Goal: Contribute content

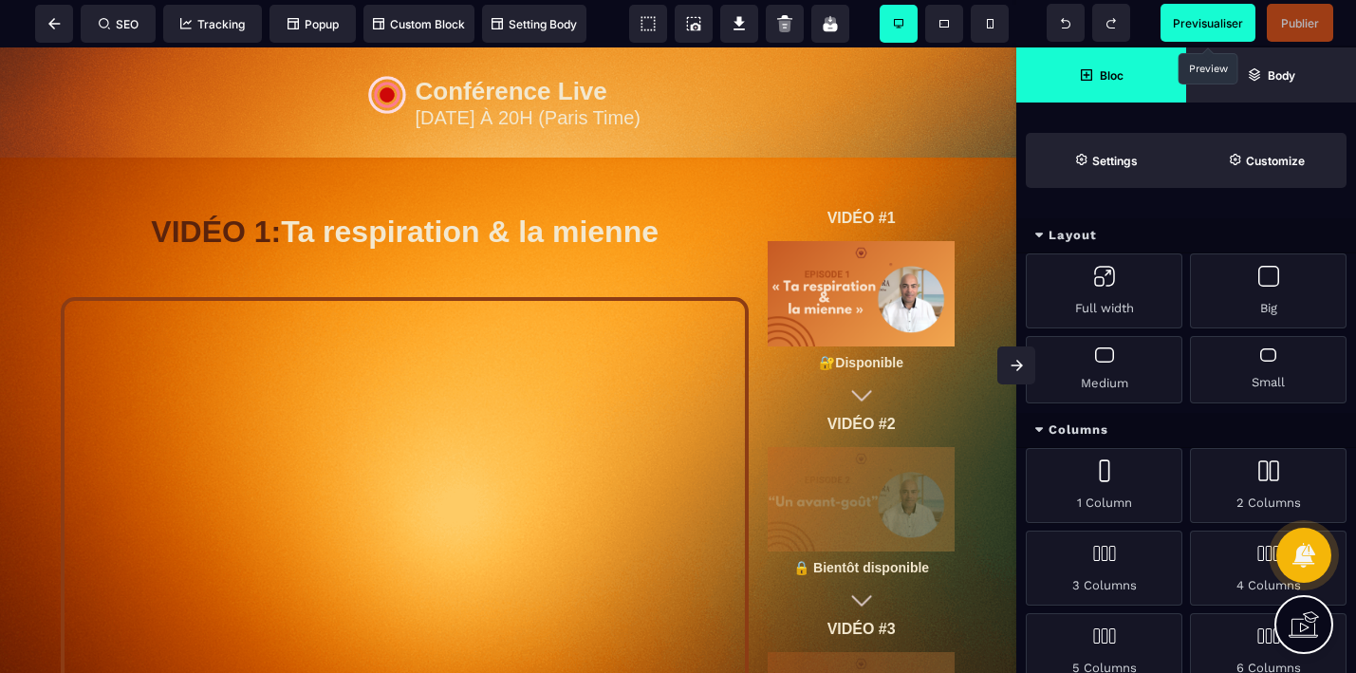
click at [1194, 25] on span "Previsualiser" at bounding box center [1208, 23] width 70 height 14
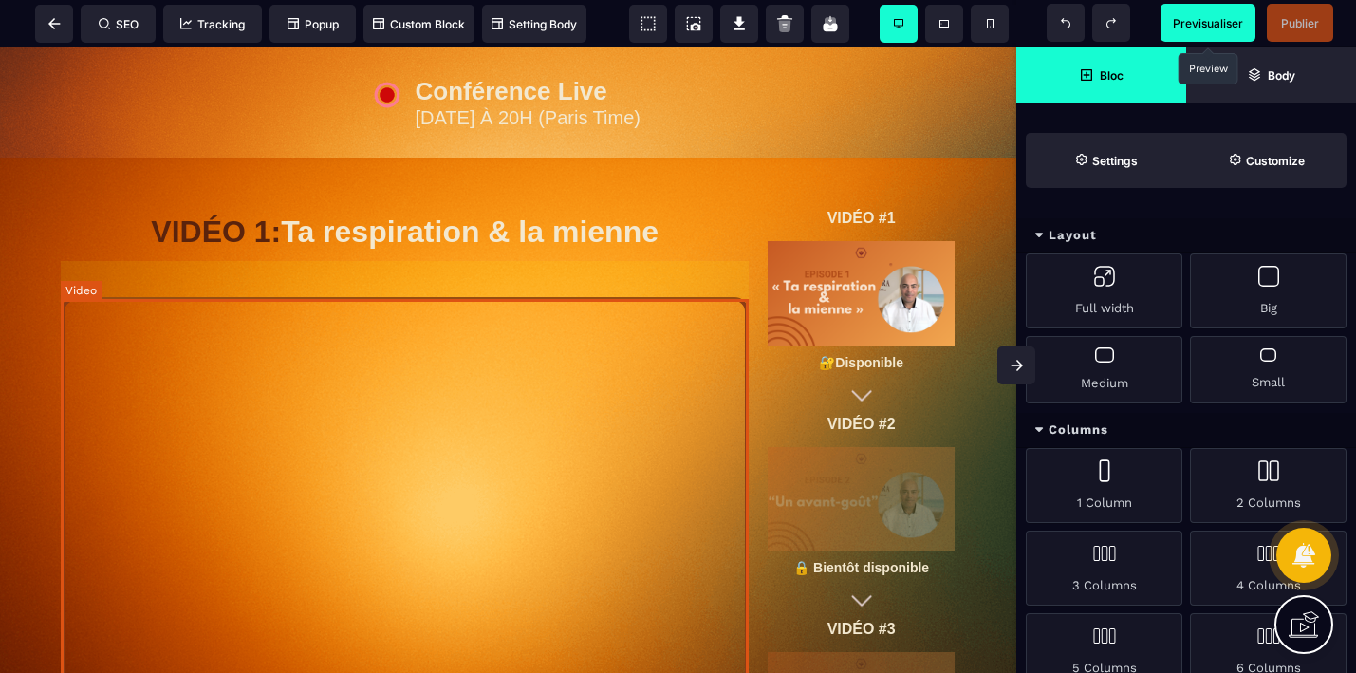
click at [577, 474] on div at bounding box center [405, 510] width 688 height 427
select select "****"
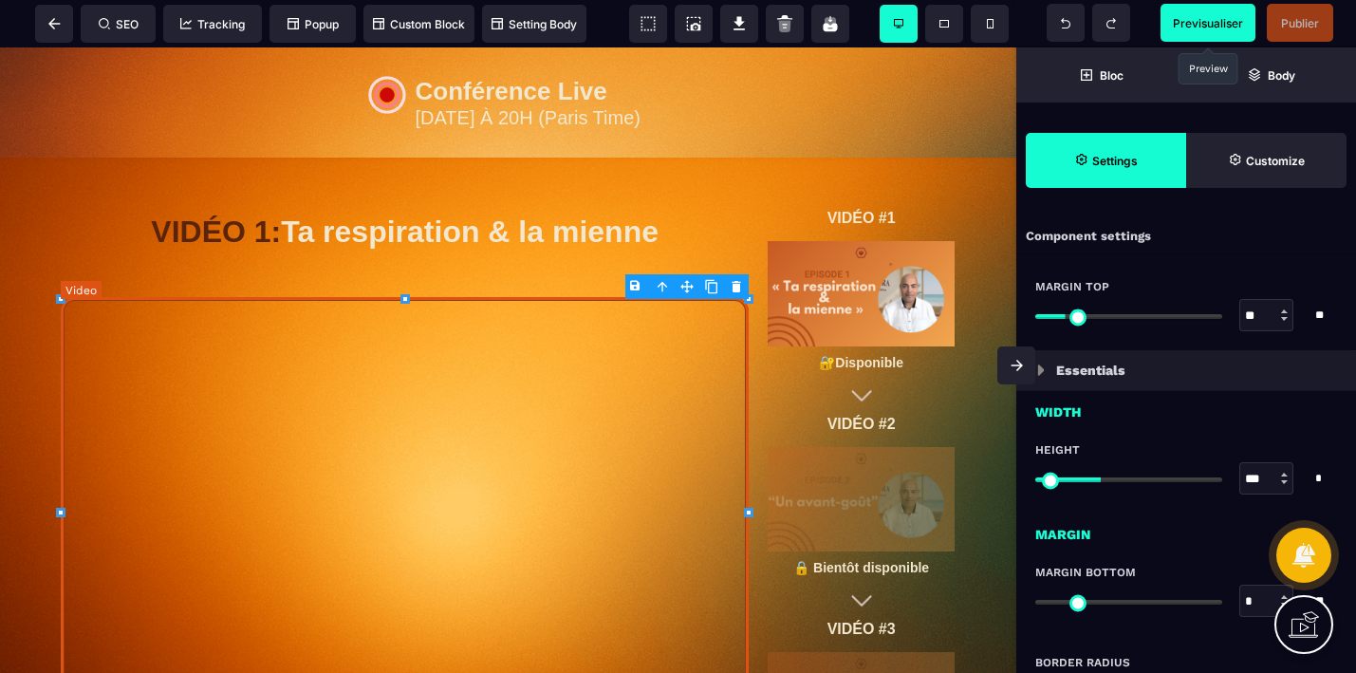
select select "**"
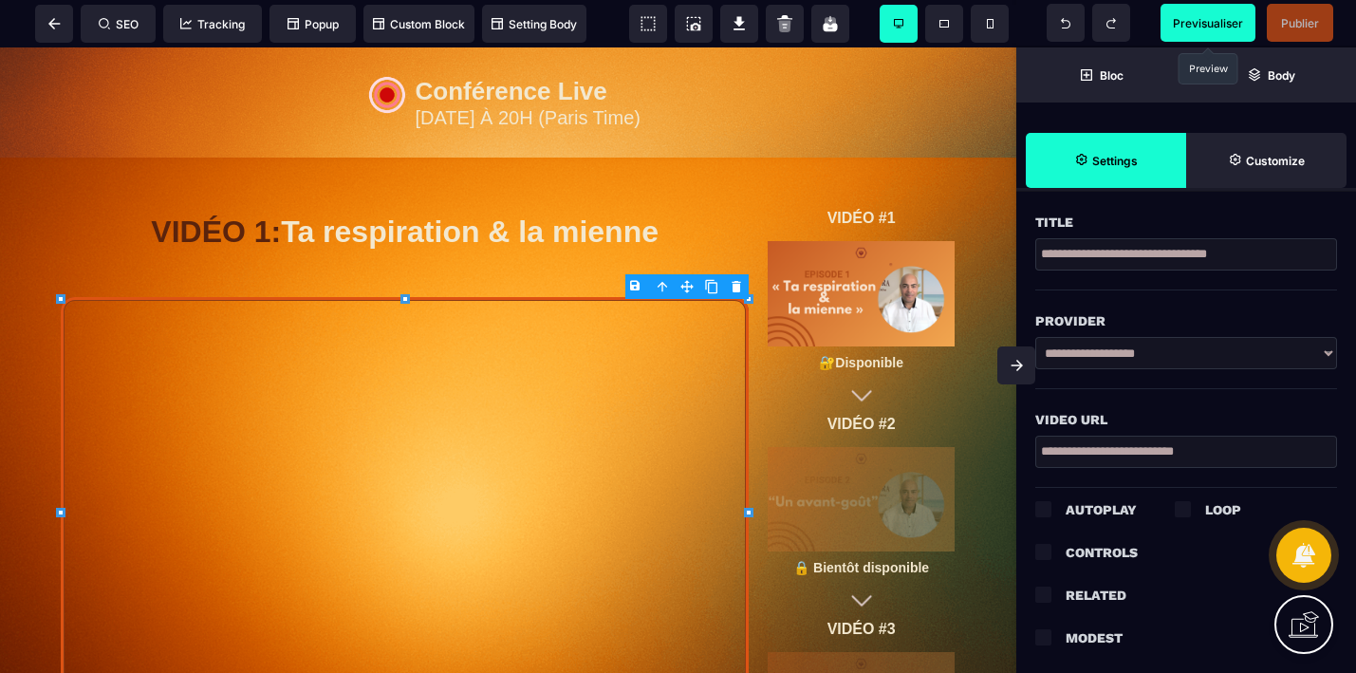
scroll to position [636, 0]
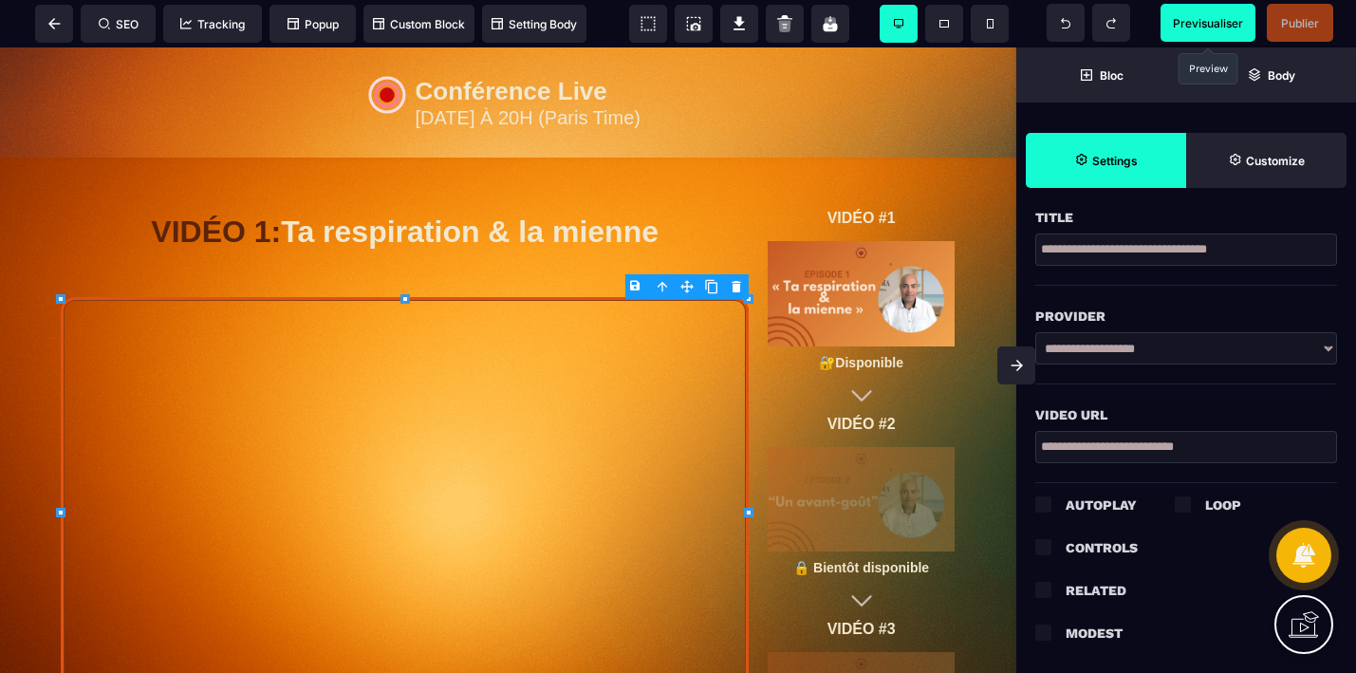
click at [1092, 634] on div "Modest" at bounding box center [1201, 633] width 271 height 23
click at [404, 512] on div at bounding box center [405, 510] width 688 height 427
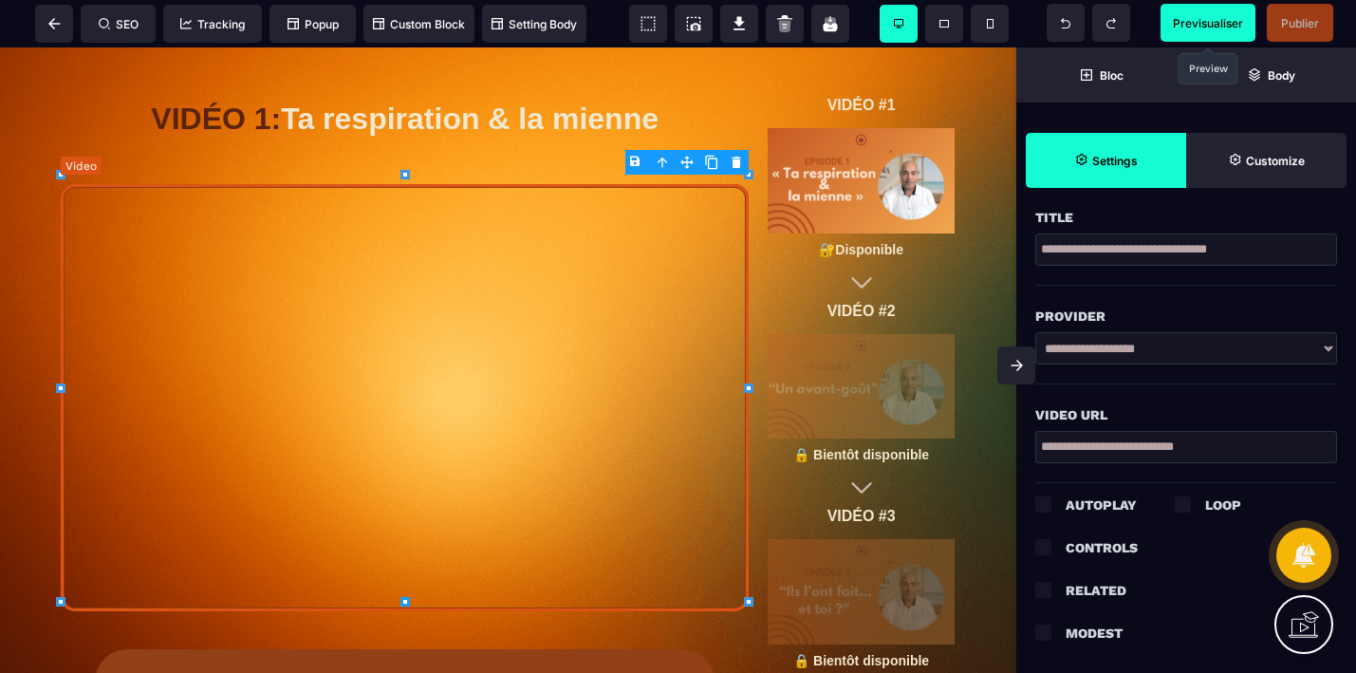
scroll to position [127, 0]
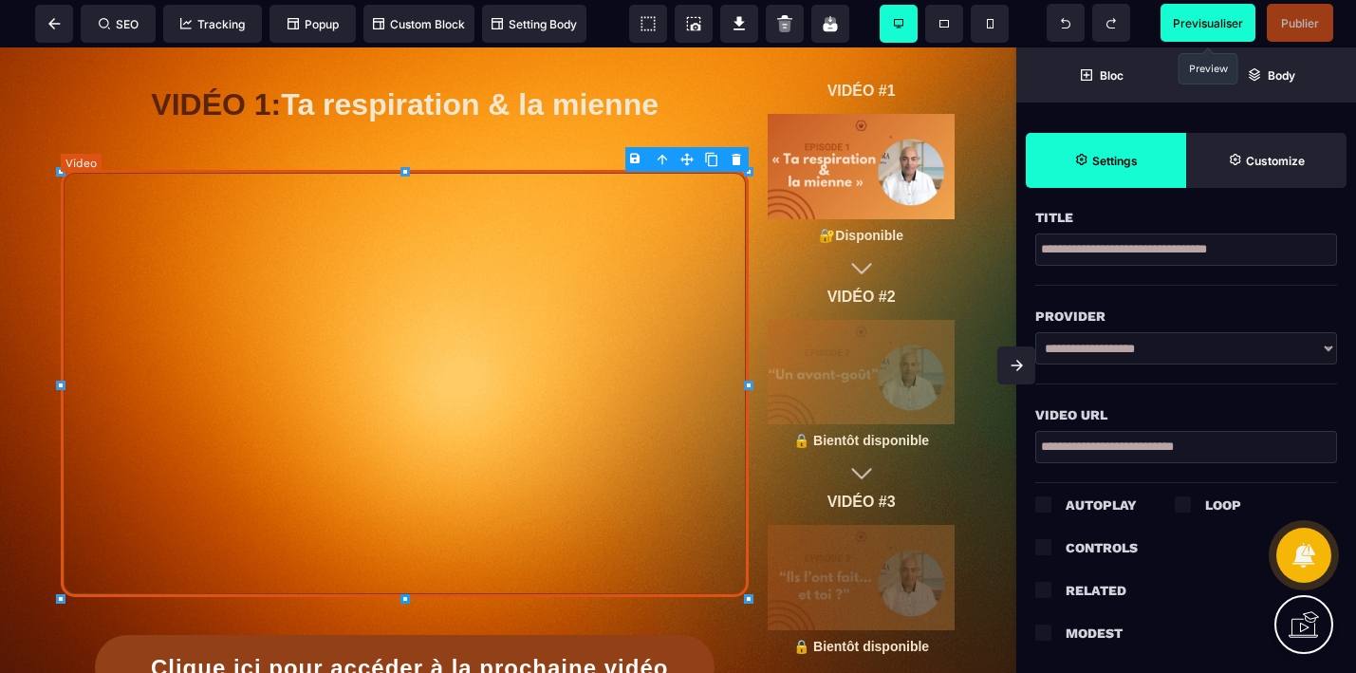
click at [614, 580] on div at bounding box center [405, 383] width 688 height 427
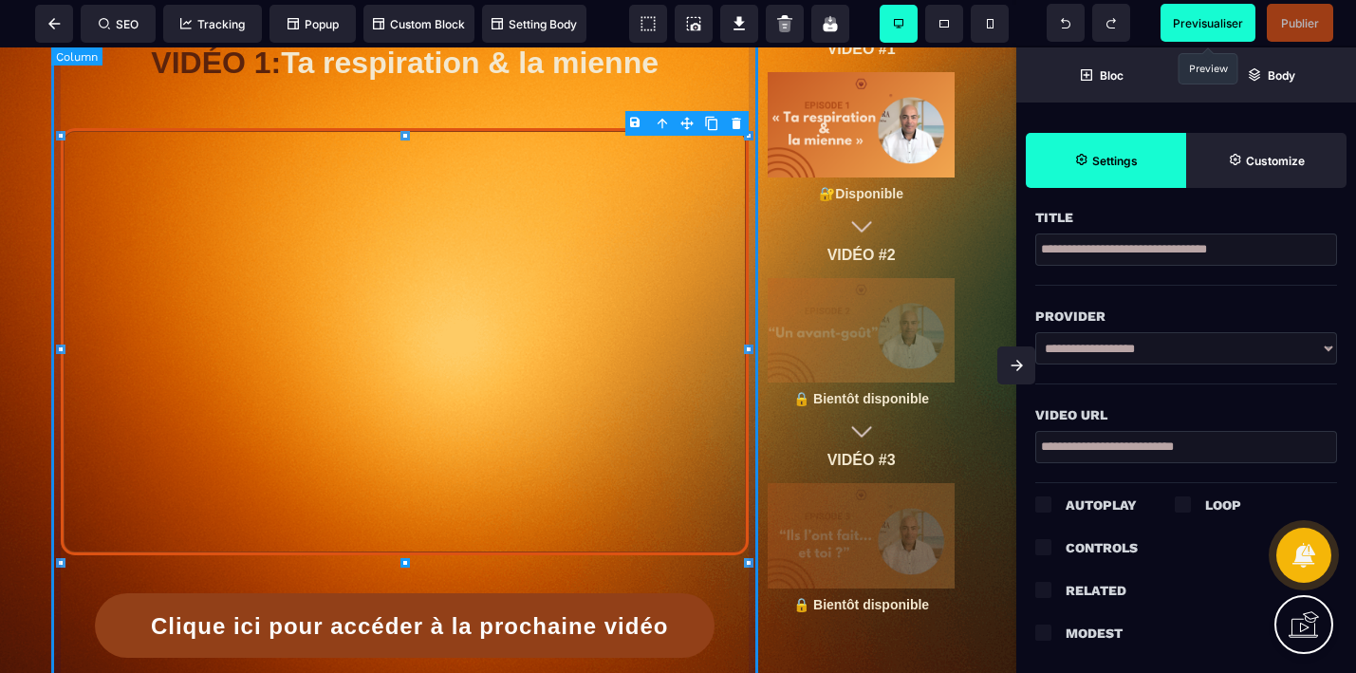
scroll to position [156, 0]
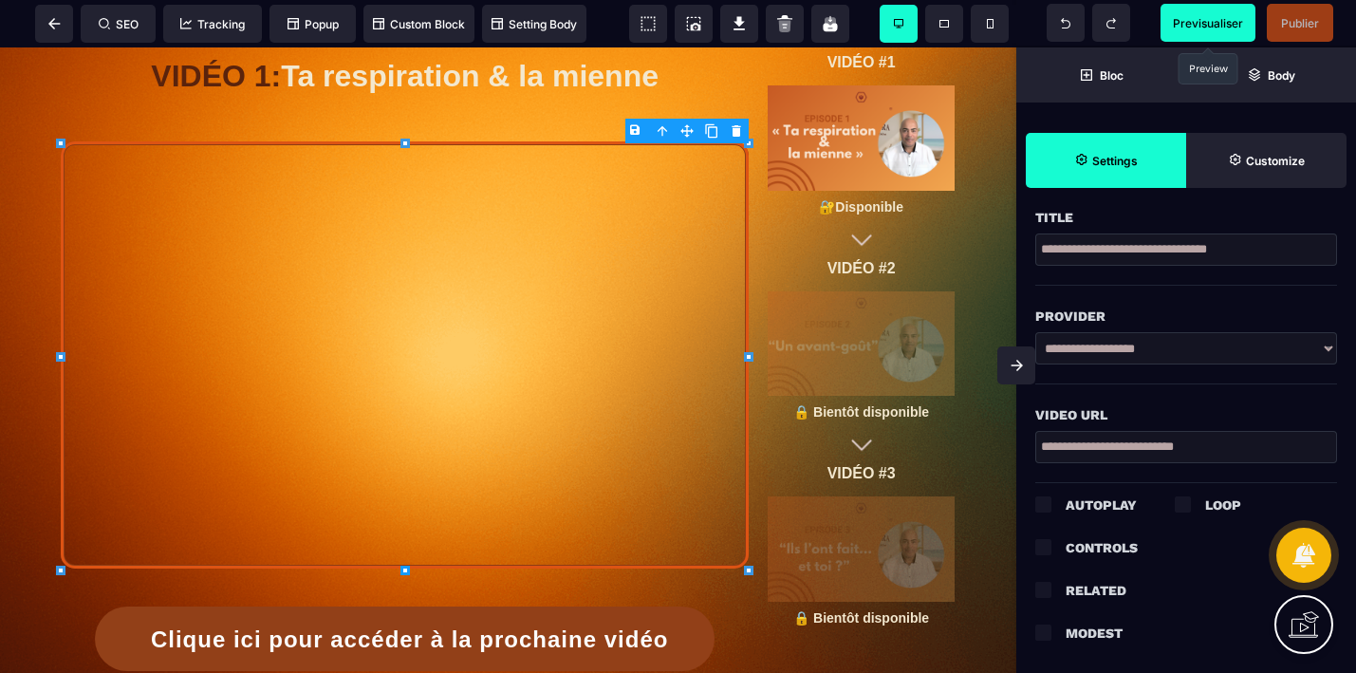
click at [1195, 26] on span "Previsualiser" at bounding box center [1208, 23] width 70 height 14
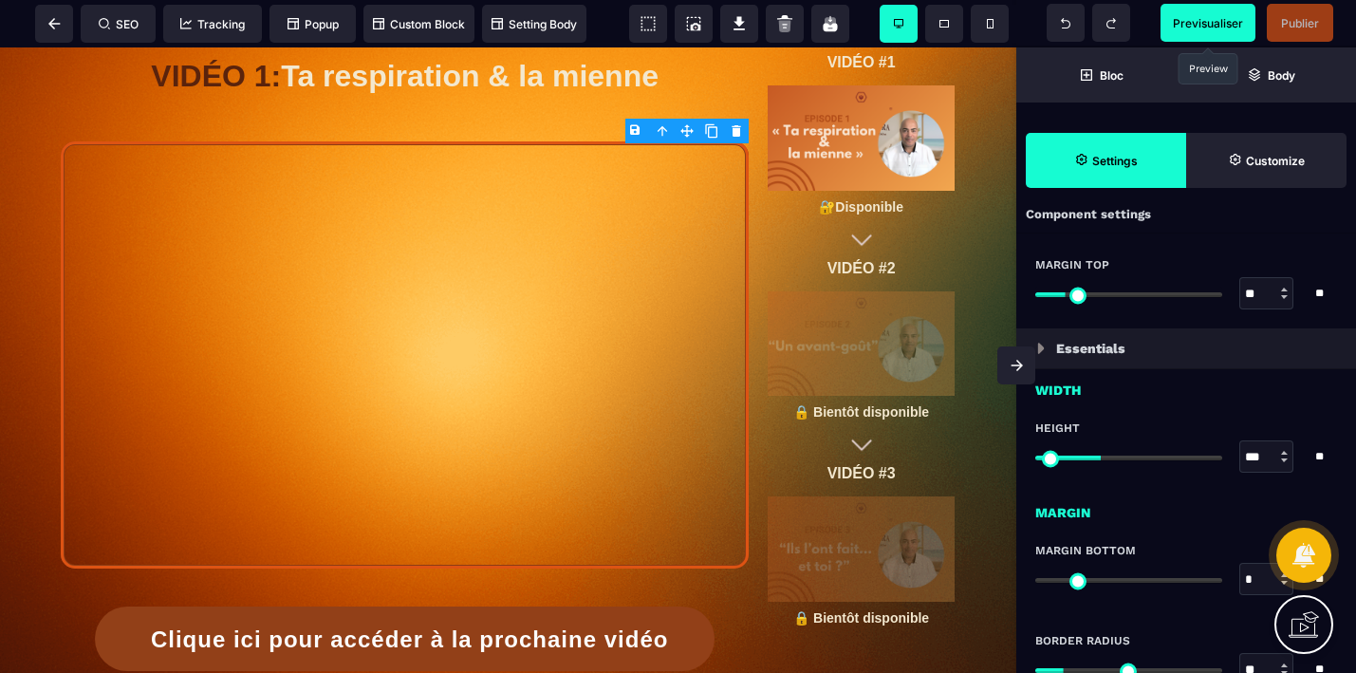
scroll to position [0, 0]
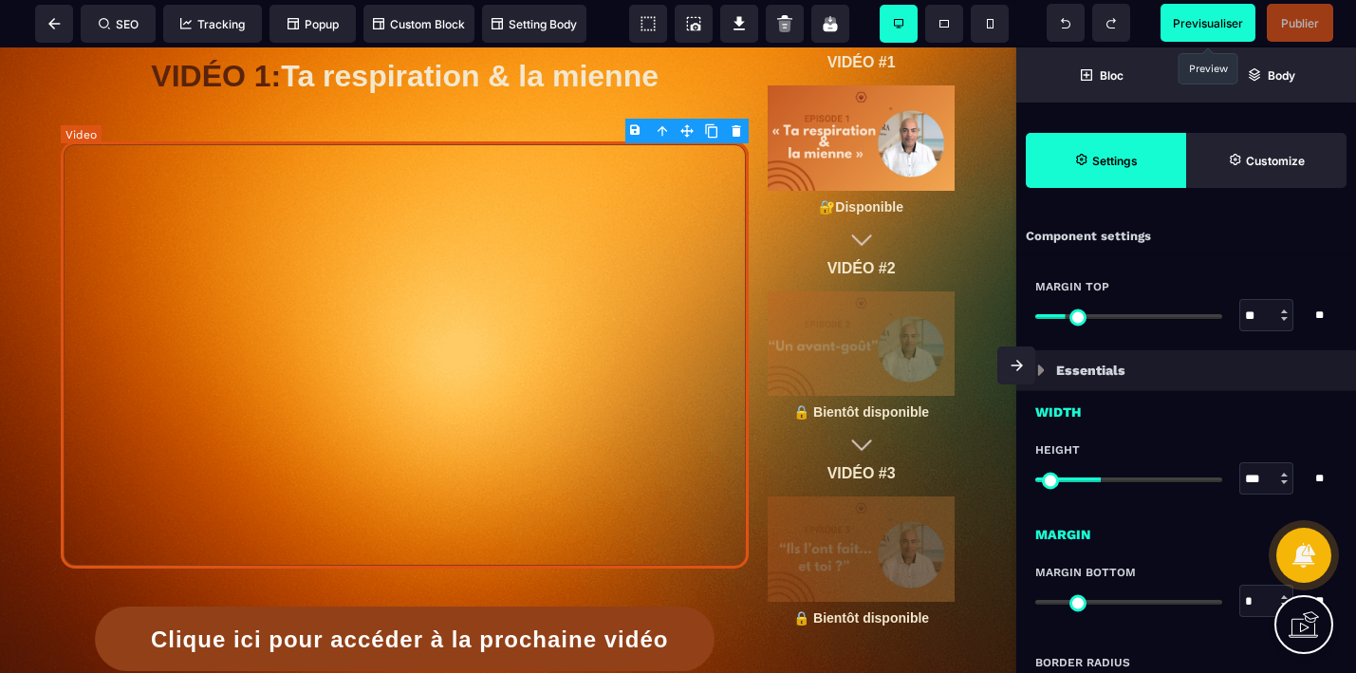
click at [660, 348] on div at bounding box center [405, 354] width 688 height 427
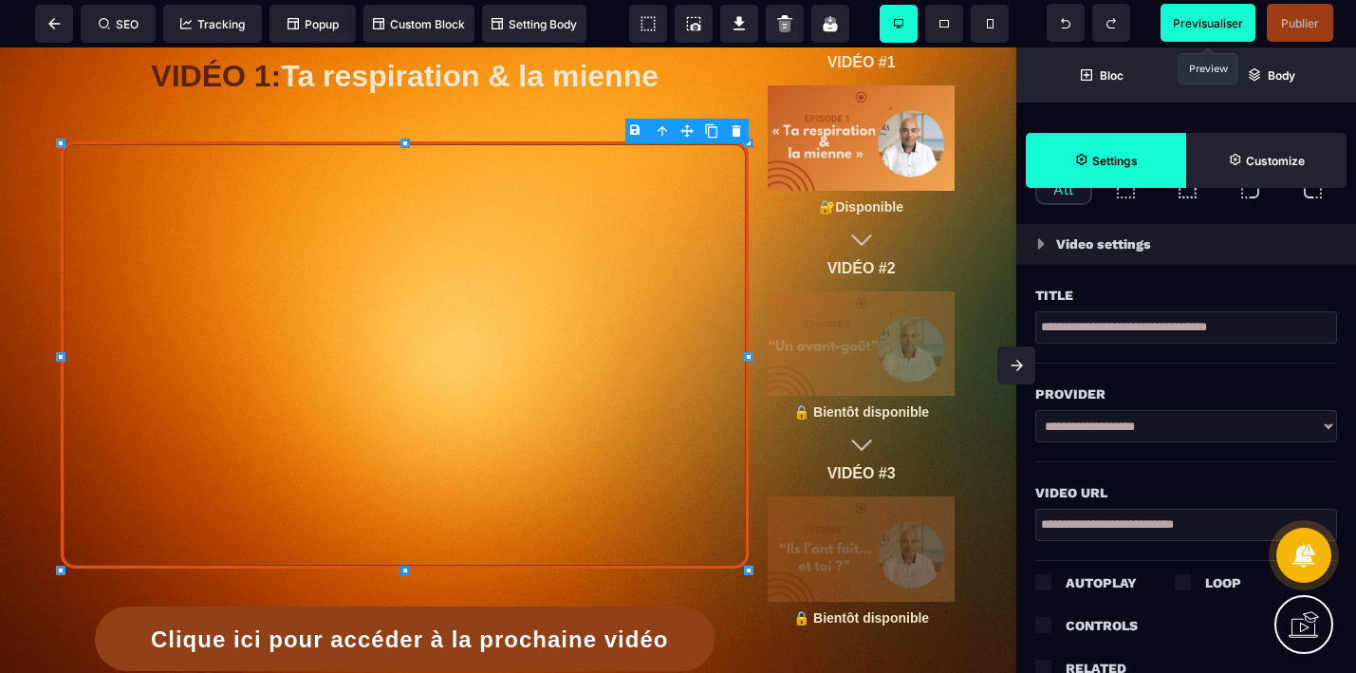
scroll to position [567, 0]
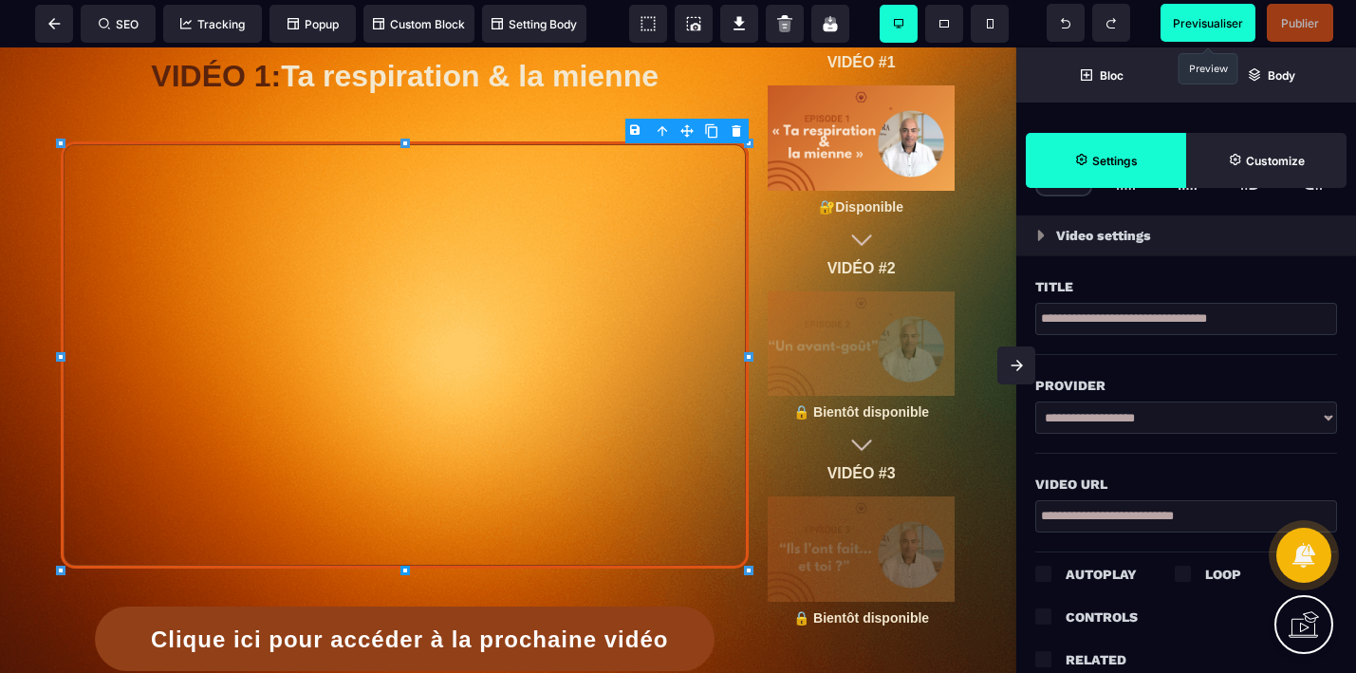
click at [1332, 416] on select "**********" at bounding box center [1187, 418] width 302 height 32
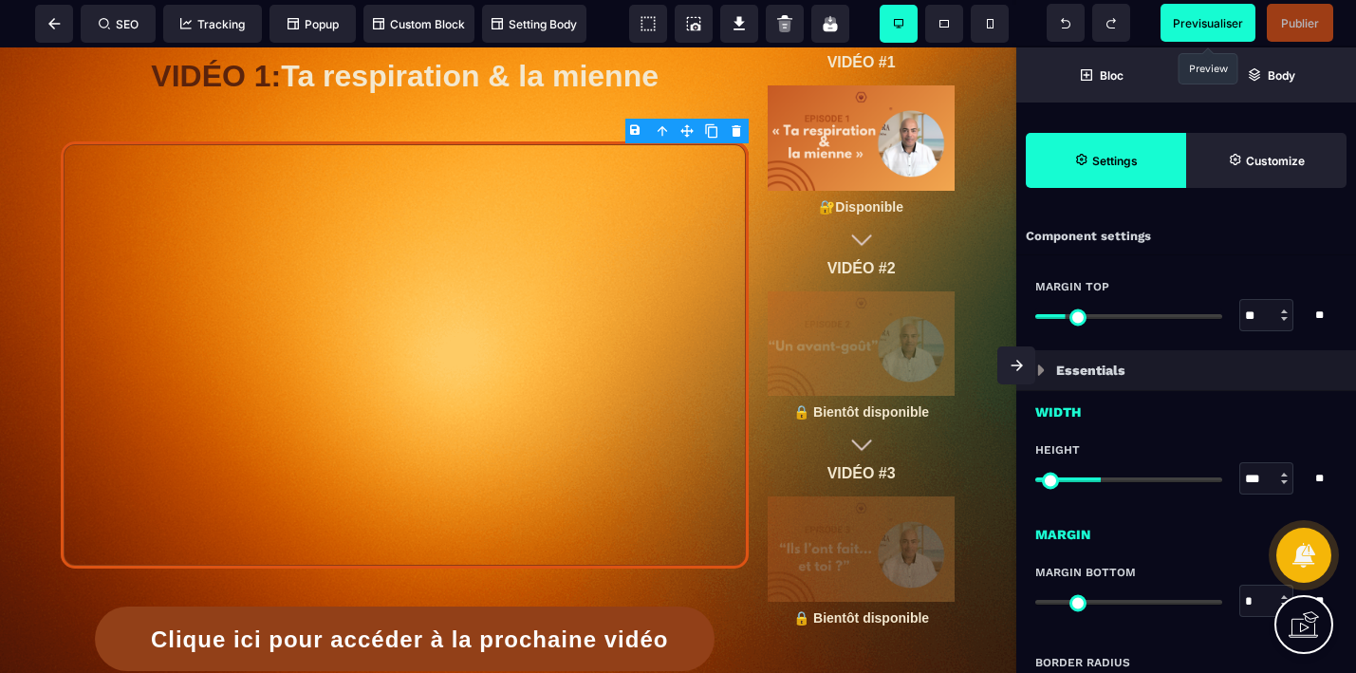
select select "**"
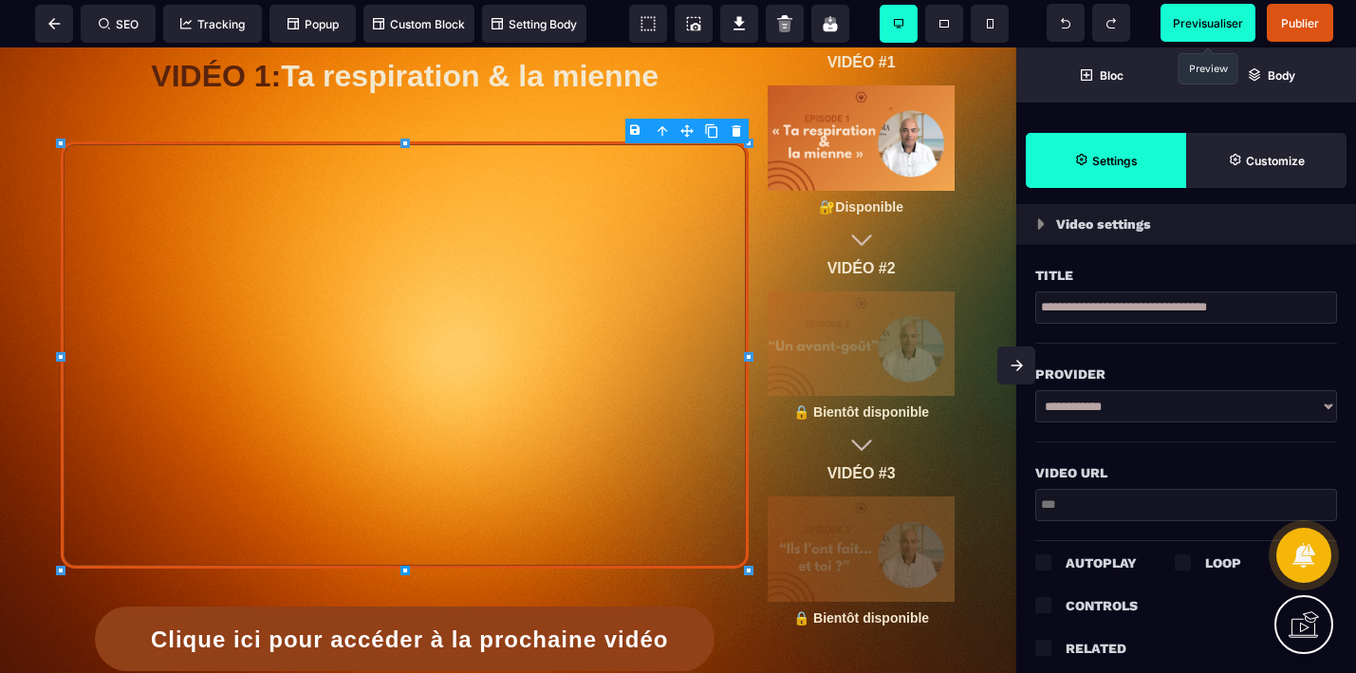
scroll to position [587, 0]
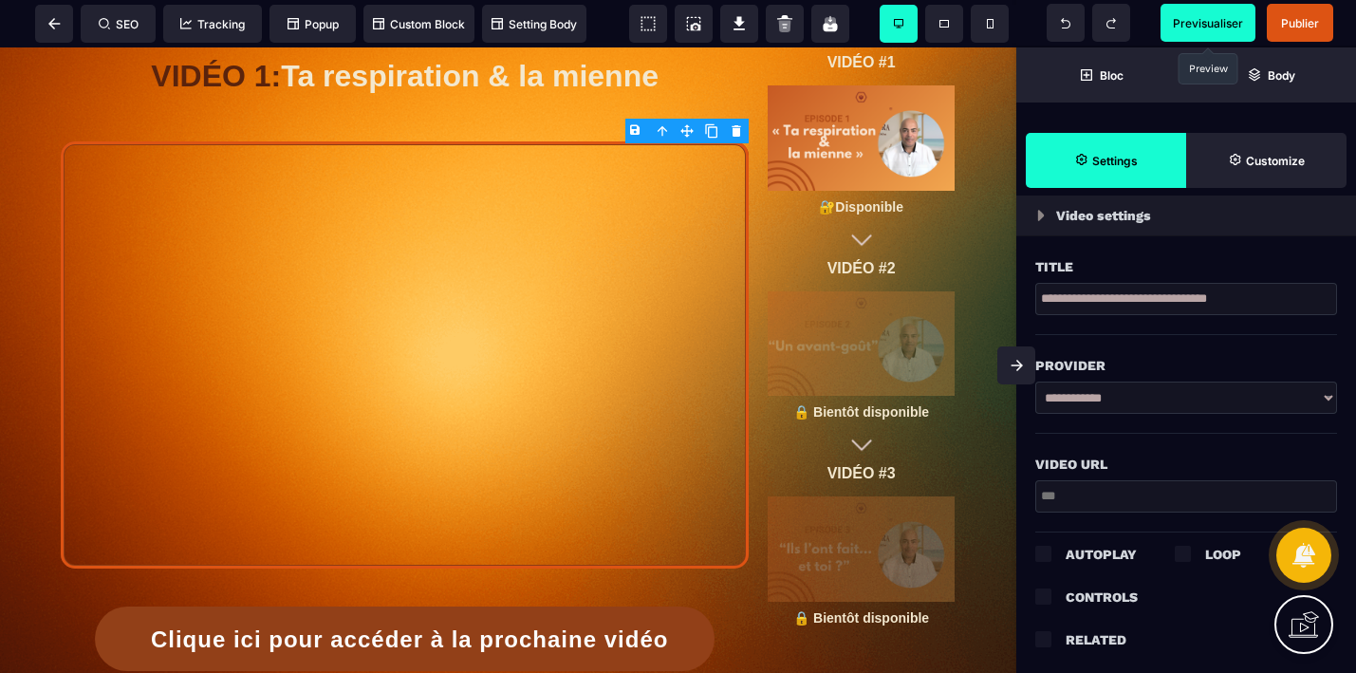
paste input "**********"
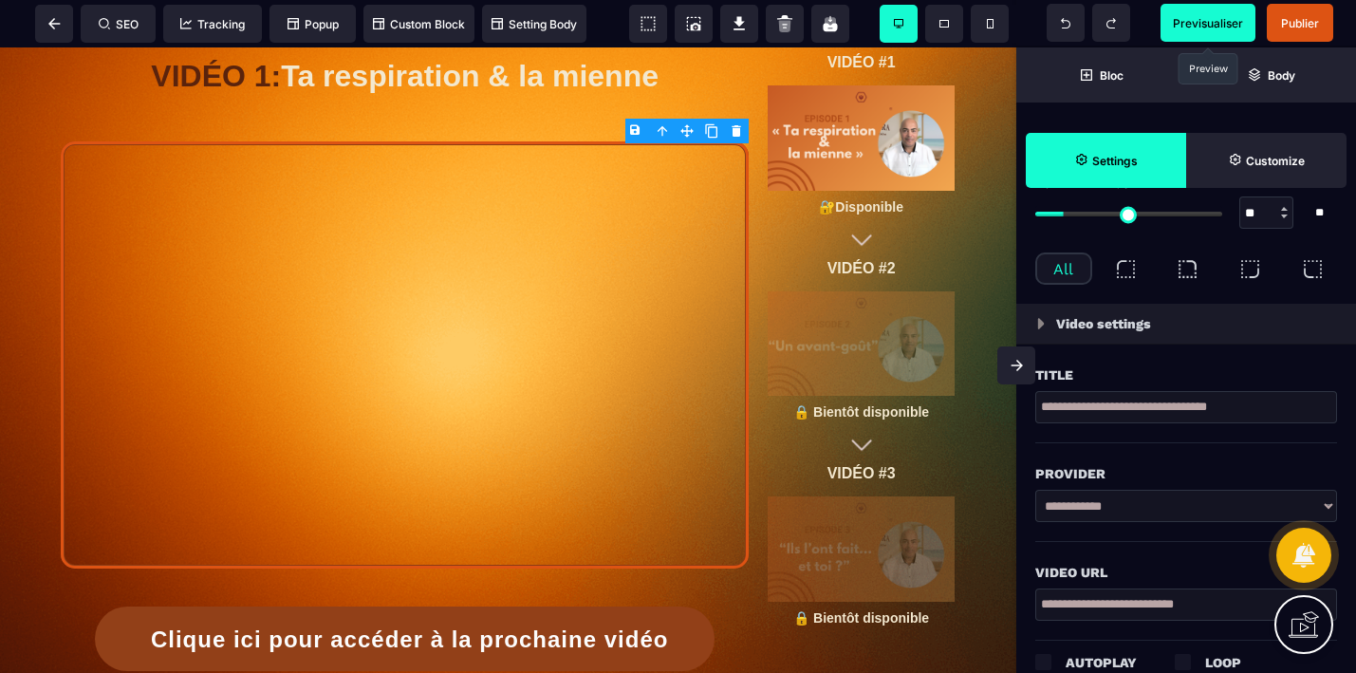
scroll to position [349, 0]
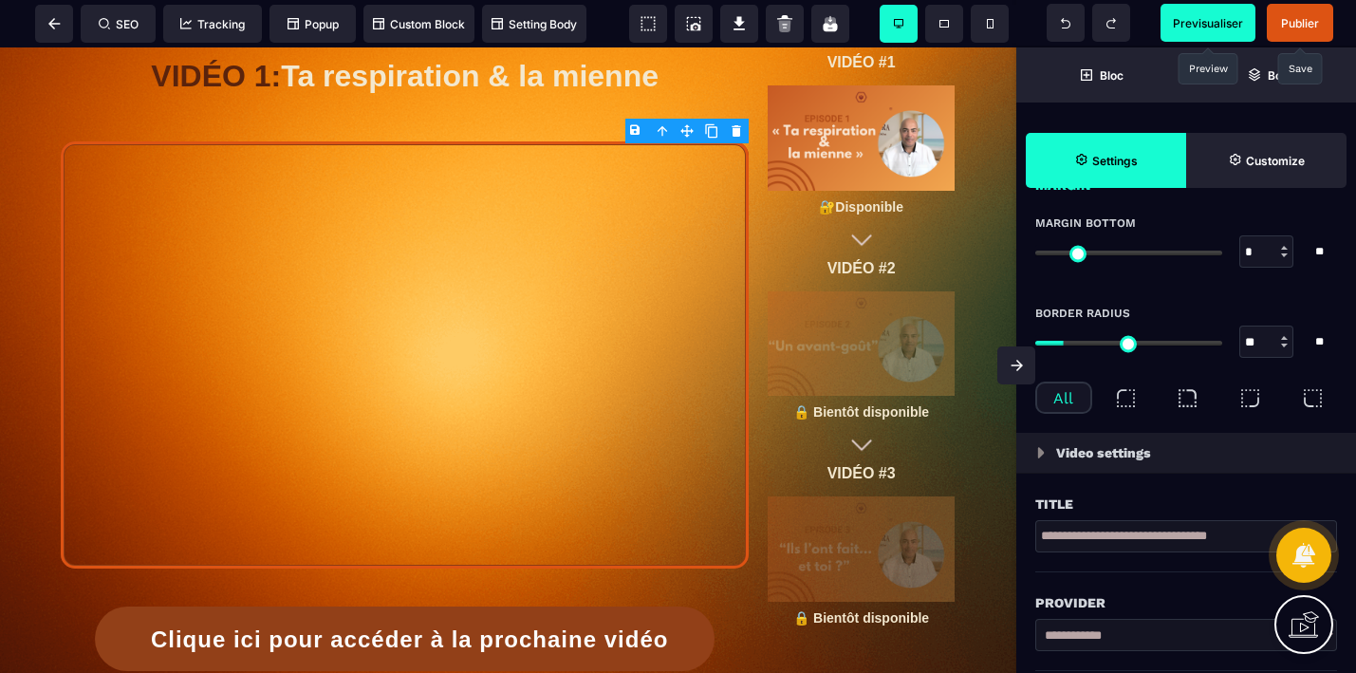
type input "**********"
click at [1291, 27] on span "Publier" at bounding box center [1300, 23] width 38 height 14
click at [1206, 16] on span "Previsualiser" at bounding box center [1208, 23] width 70 height 14
click at [401, 356] on div at bounding box center [405, 354] width 688 height 427
click at [1205, 24] on span "Previsualiser" at bounding box center [1208, 23] width 70 height 14
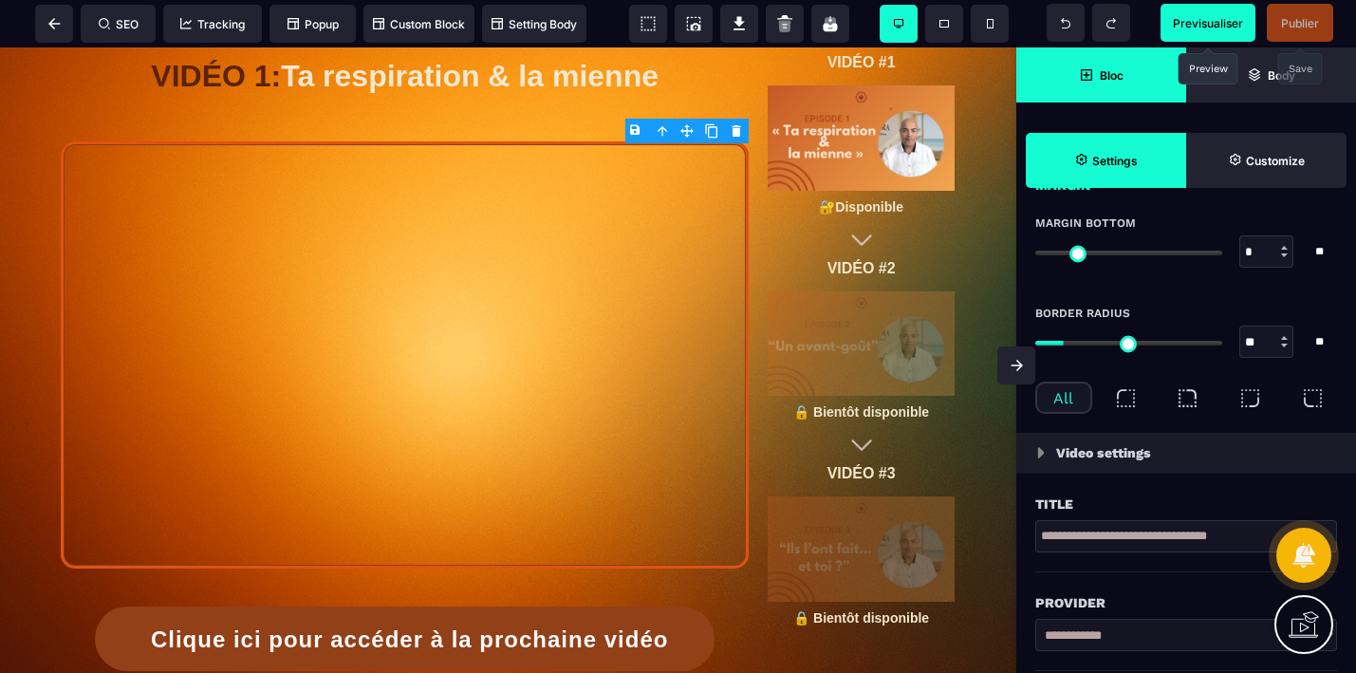
click at [1093, 79] on icon at bounding box center [1086, 74] width 15 height 11
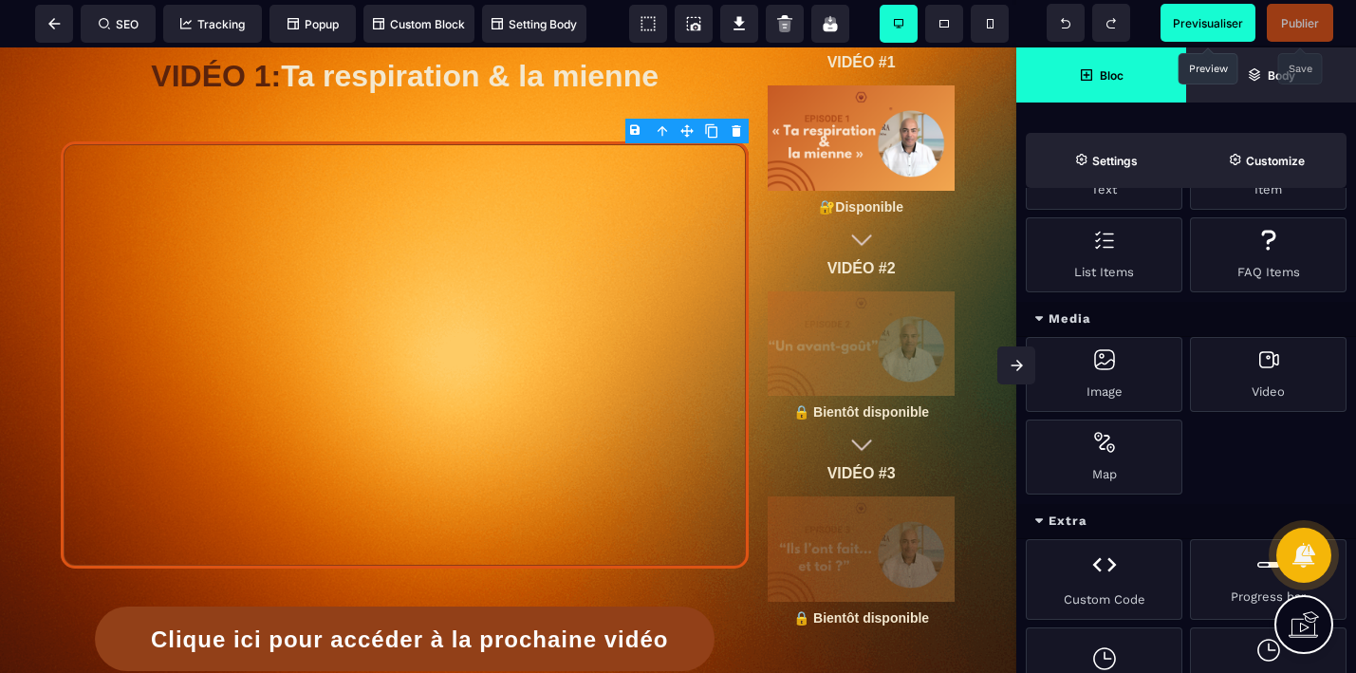
scroll to position [831, 0]
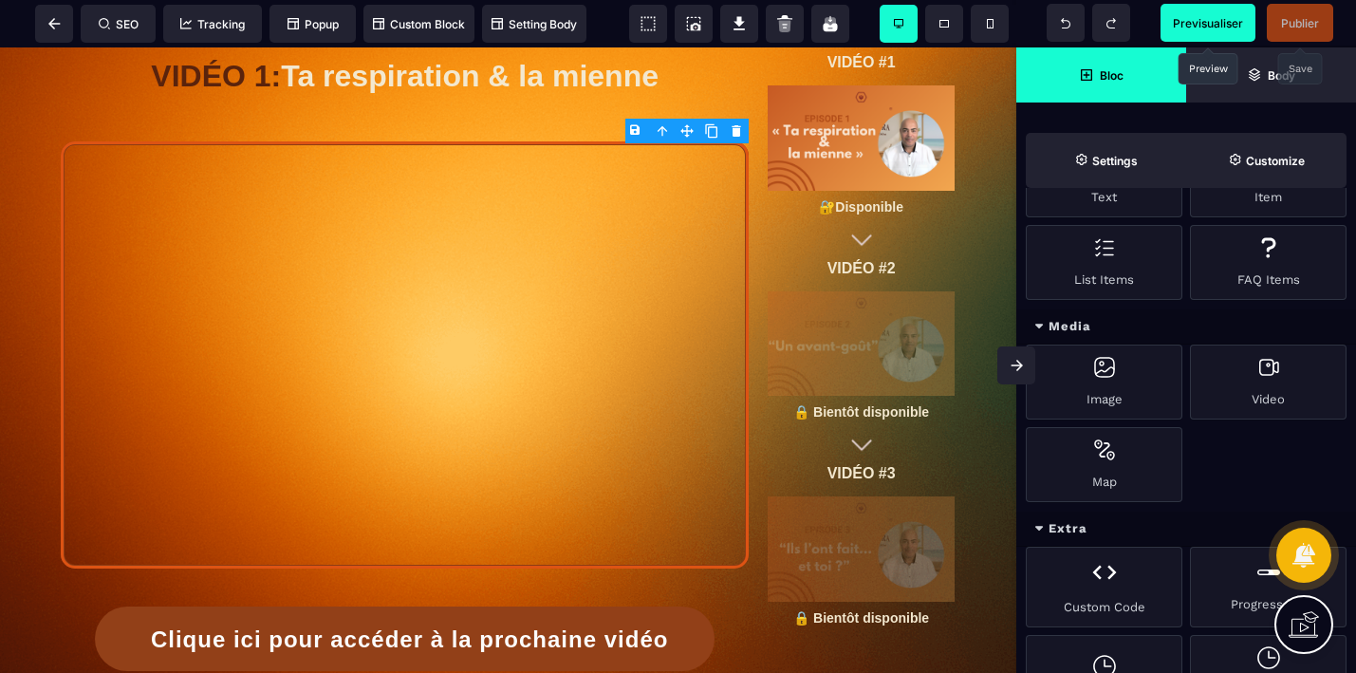
click at [1308, 621] on icon at bounding box center [1309, 621] width 19 height 21
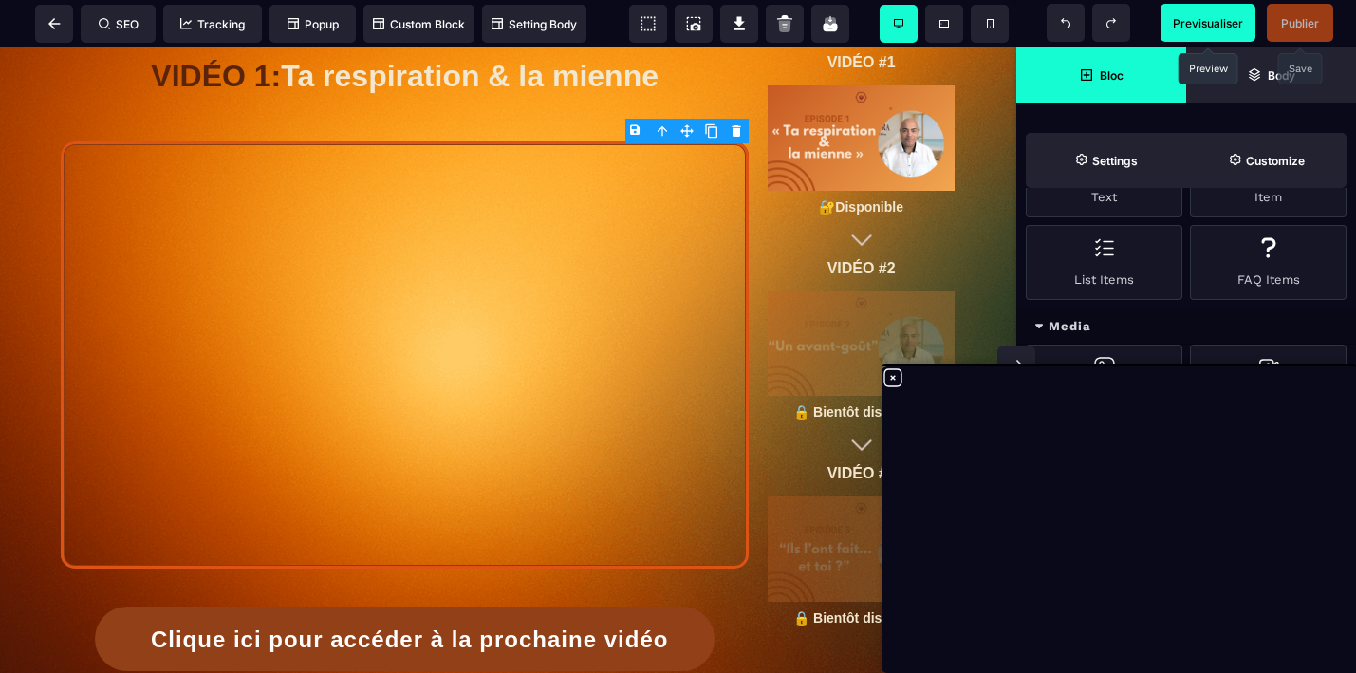
click at [1211, 16] on span "Previsualiser" at bounding box center [1208, 23] width 70 height 14
click at [50, 25] on icon at bounding box center [53, 23] width 11 height 11
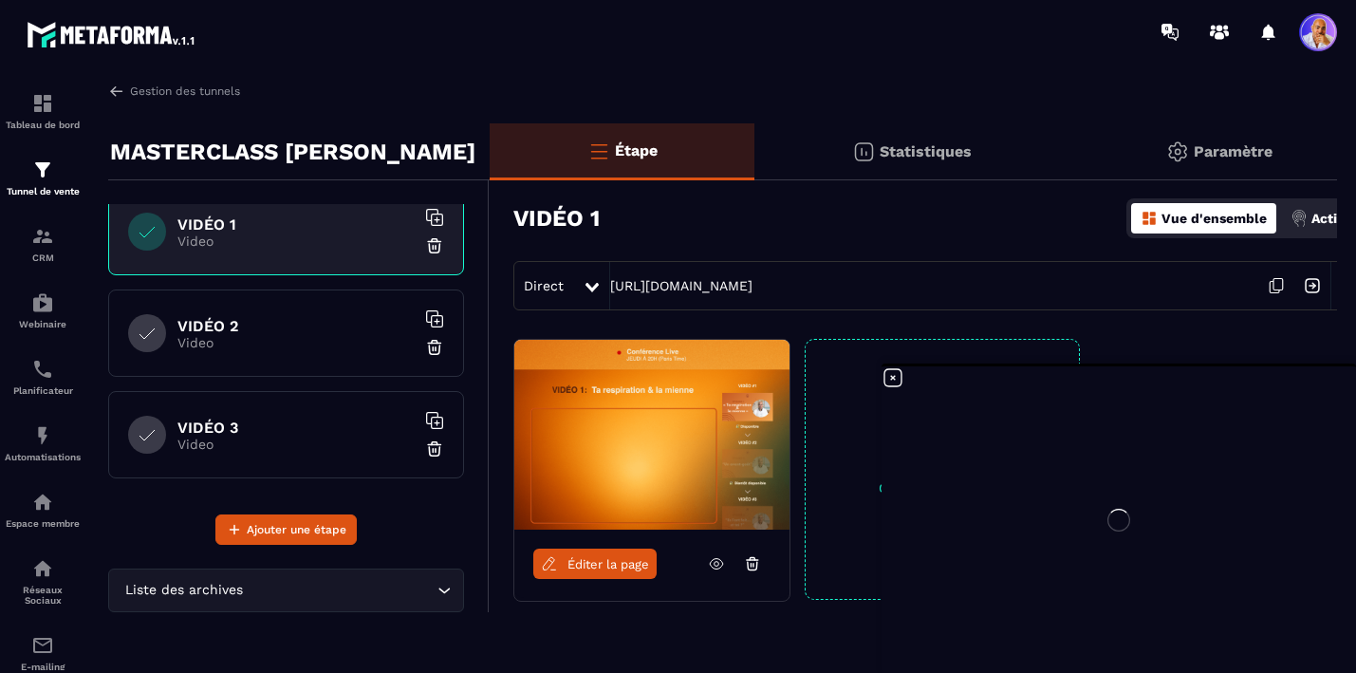
scroll to position [222, 0]
click at [270, 330] on h6 "VIDÉO 2" at bounding box center [296, 323] width 237 height 18
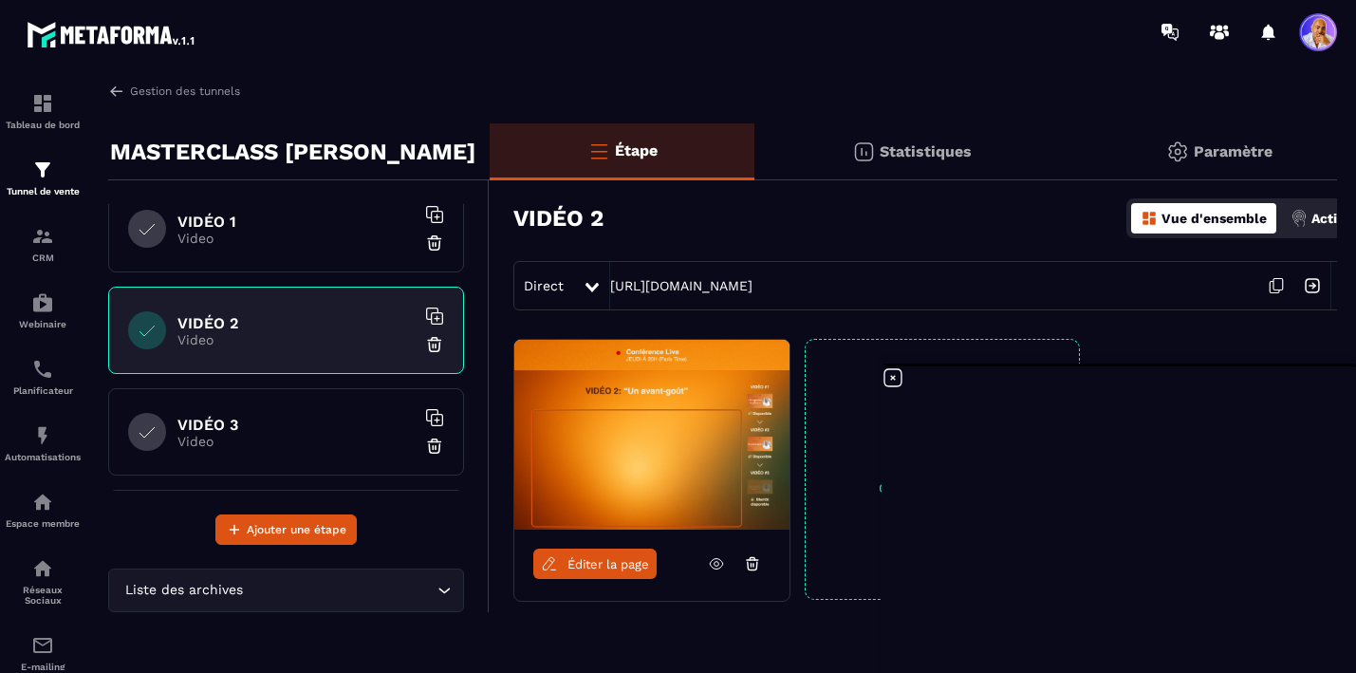
click at [591, 565] on span "Éditer la page" at bounding box center [609, 564] width 82 height 14
